Goal: Navigation & Orientation: Find specific page/section

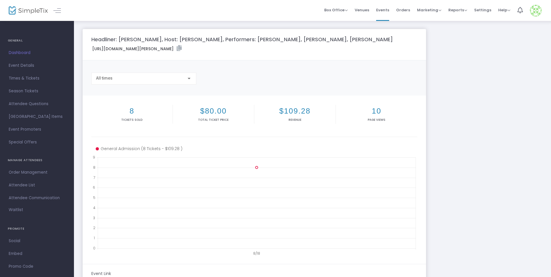
click at [37, 11] on img at bounding box center [28, 10] width 39 height 8
